Goal: Task Accomplishment & Management: Use online tool/utility

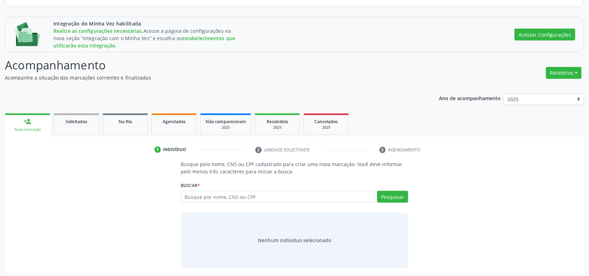
scroll to position [79, 0]
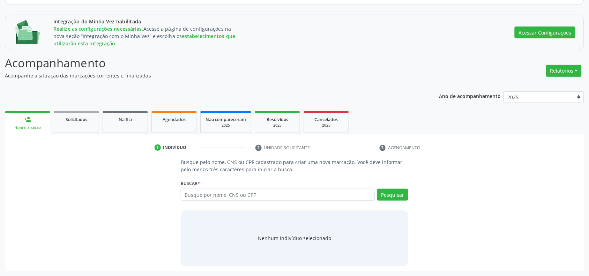
click at [82, 120] on span "Solicitados" at bounding box center [77, 119] width 22 height 6
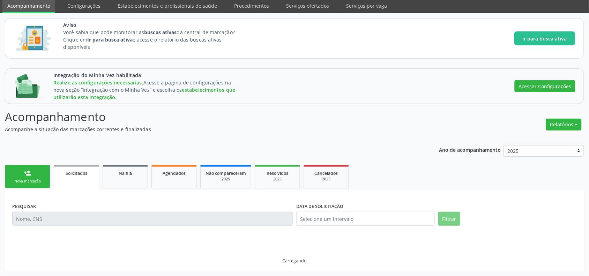
scroll to position [57, 0]
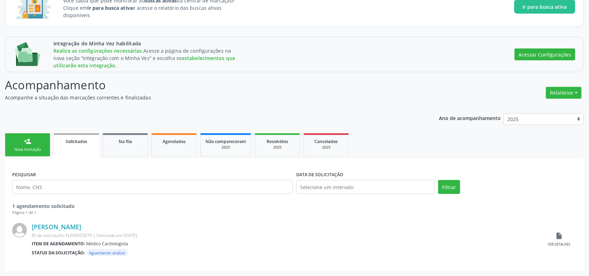
drag, startPoint x: 368, startPoint y: 232, endPoint x: 377, endPoint y: 234, distance: 9.7
click at [372, 234] on div "[PERSON_NAME] ID da solicitação: FLE00055679 | Solicitado em [DATE] Item de age…" at bounding box center [287, 239] width 510 height 33
click at [147, 211] on div "Página 1 de 1" at bounding box center [294, 213] width 564 height 6
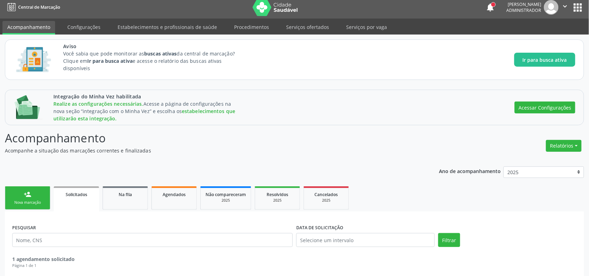
scroll to position [0, 0]
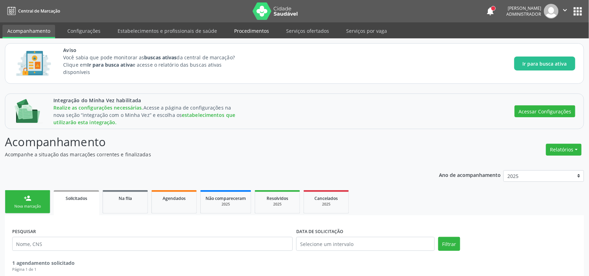
click at [245, 31] on link "Procedimentos" at bounding box center [251, 31] width 45 height 12
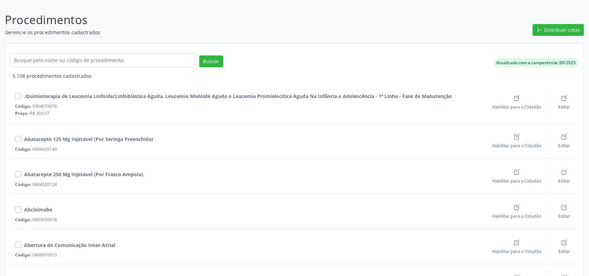
scroll to position [87, 0]
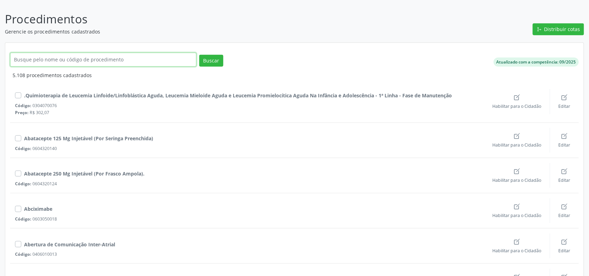
click at [91, 56] on input "text" at bounding box center [103, 60] width 186 height 14
type input "cardiolo"
click button "Buscar" at bounding box center [211, 61] width 24 height 12
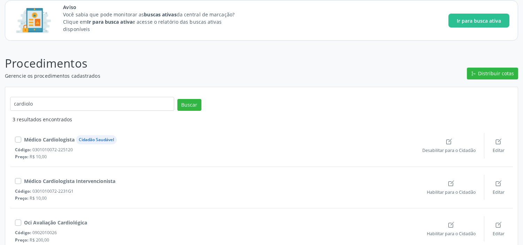
scroll to position [52, 0]
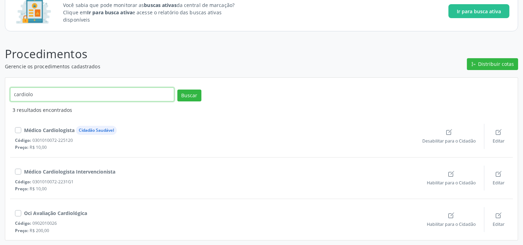
drag, startPoint x: 37, startPoint y: 93, endPoint x: 0, endPoint y: 92, distance: 37.0
click at [0, 92] on div "Procedimentos Gerencie os procedimentos cadastrados Distribuir cotas cardiolo B…" at bounding box center [261, 140] width 523 height 209
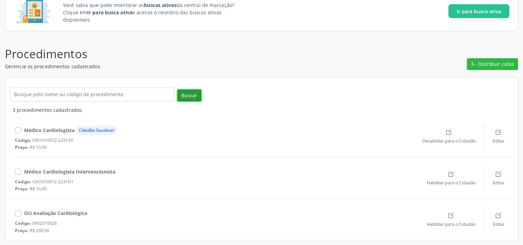
click at [196, 99] on button "Buscar" at bounding box center [190, 96] width 24 height 12
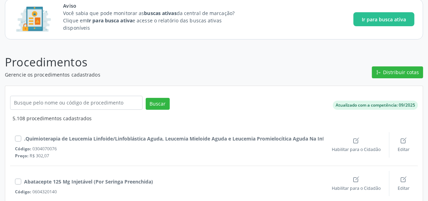
scroll to position [0, 0]
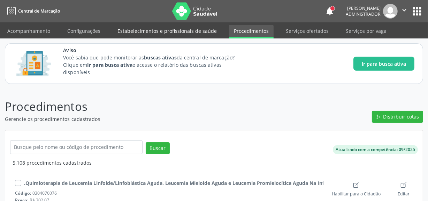
click at [142, 32] on link "Estabelecimentos e profissionais de saúde" at bounding box center [167, 31] width 109 height 12
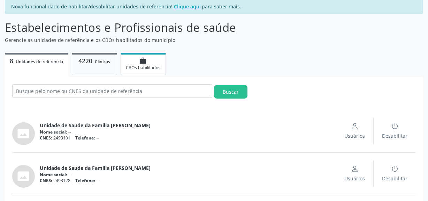
click at [138, 60] on div "work CBOs habilitados" at bounding box center [143, 64] width 35 height 14
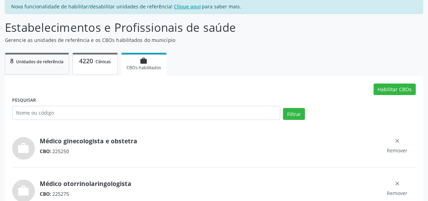
click at [99, 63] on span "Clínicas" at bounding box center [103, 62] width 15 height 6
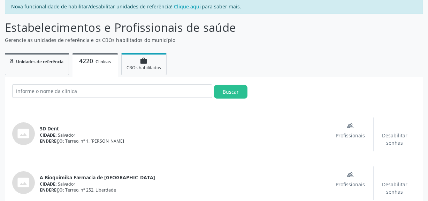
scroll to position [158, 0]
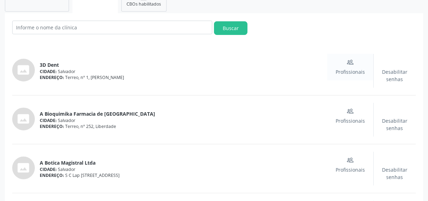
click at [350, 68] on span "Profissionais" at bounding box center [350, 71] width 29 height 7
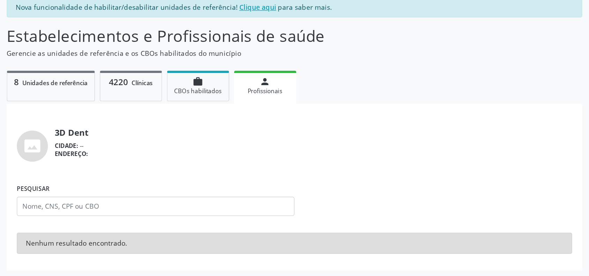
scroll to position [22, 0]
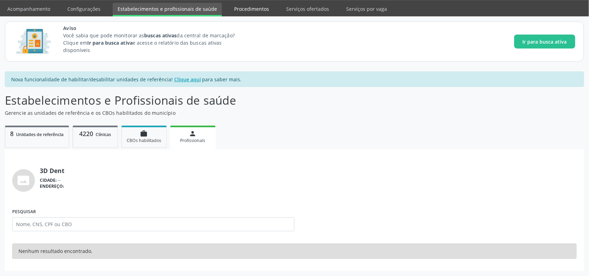
click at [242, 3] on link "Procedimentos" at bounding box center [251, 9] width 45 height 12
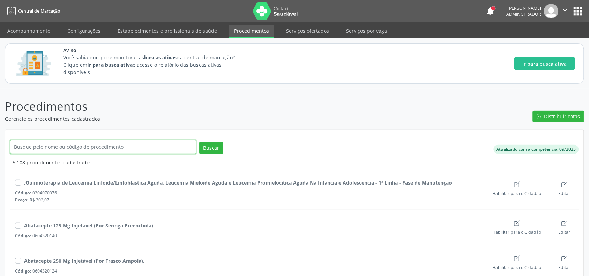
click at [104, 146] on input "text" at bounding box center [103, 147] width 186 height 14
type input "ultrassonografia"
click button "Buscar" at bounding box center [211, 148] width 24 height 12
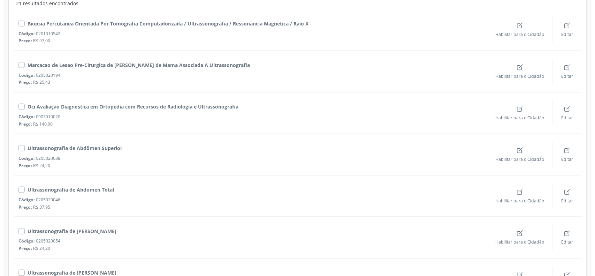
scroll to position [174, 0]
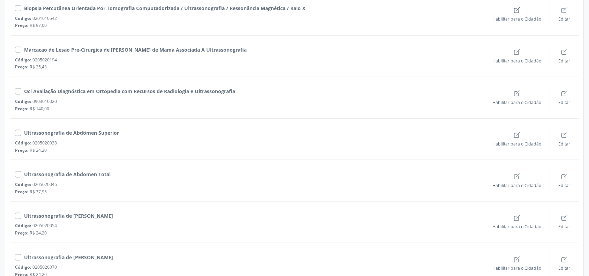
click at [24, 170] on label at bounding box center [24, 170] width 0 height 0
click at [17, 175] on input "checkbox" at bounding box center [17, 173] width 5 height 6
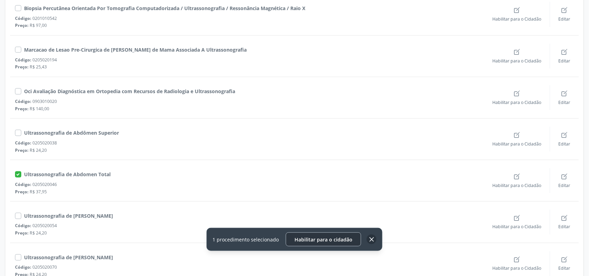
click at [333, 238] on span "Habilitar para o cidadão" at bounding box center [323, 239] width 58 height 7
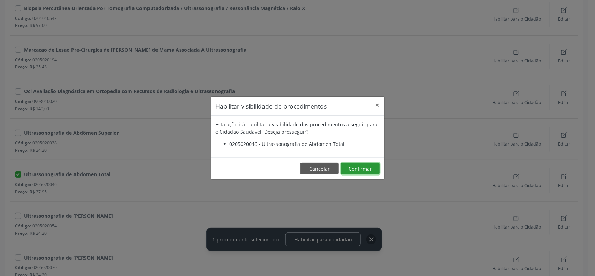
drag, startPoint x: 372, startPoint y: 168, endPoint x: 377, endPoint y: 169, distance: 4.6
click at [374, 169] on button "Confirmar" at bounding box center [360, 169] width 38 height 12
checkbox input "false"
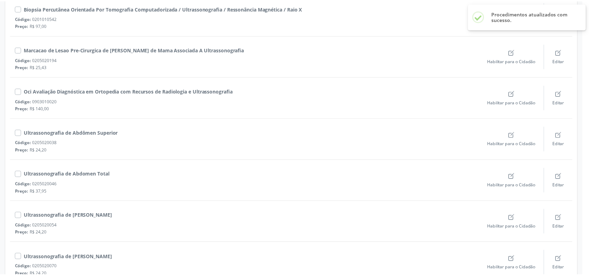
scroll to position [0, 0]
